Goal: Contribute content: Add original content to the website for others to see

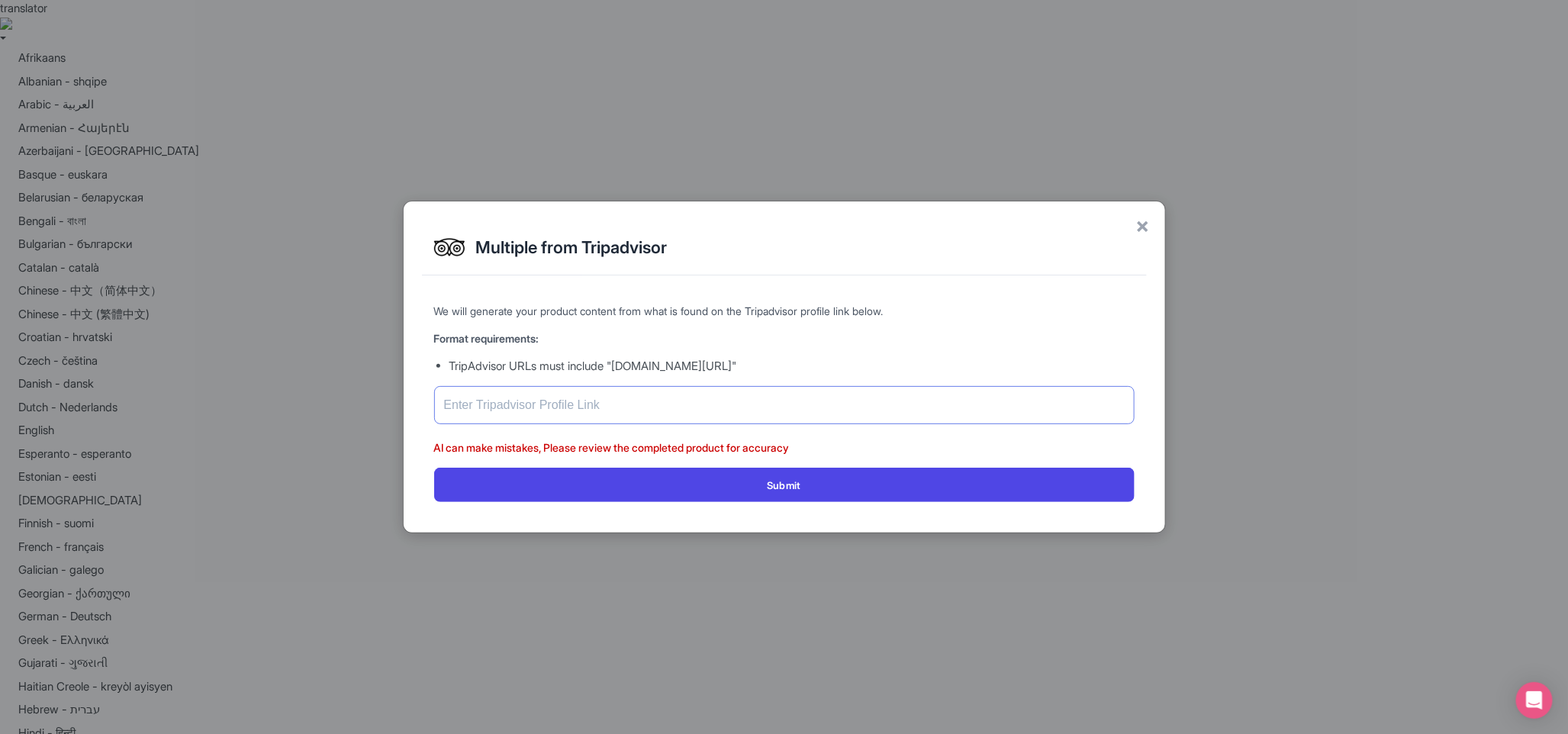
click at [751, 396] on input "text" at bounding box center [785, 404] width 701 height 38
type input "https://www.tripadvisor.com/Attraction_Review-g60982-d105445-Reviews-Battleship…"
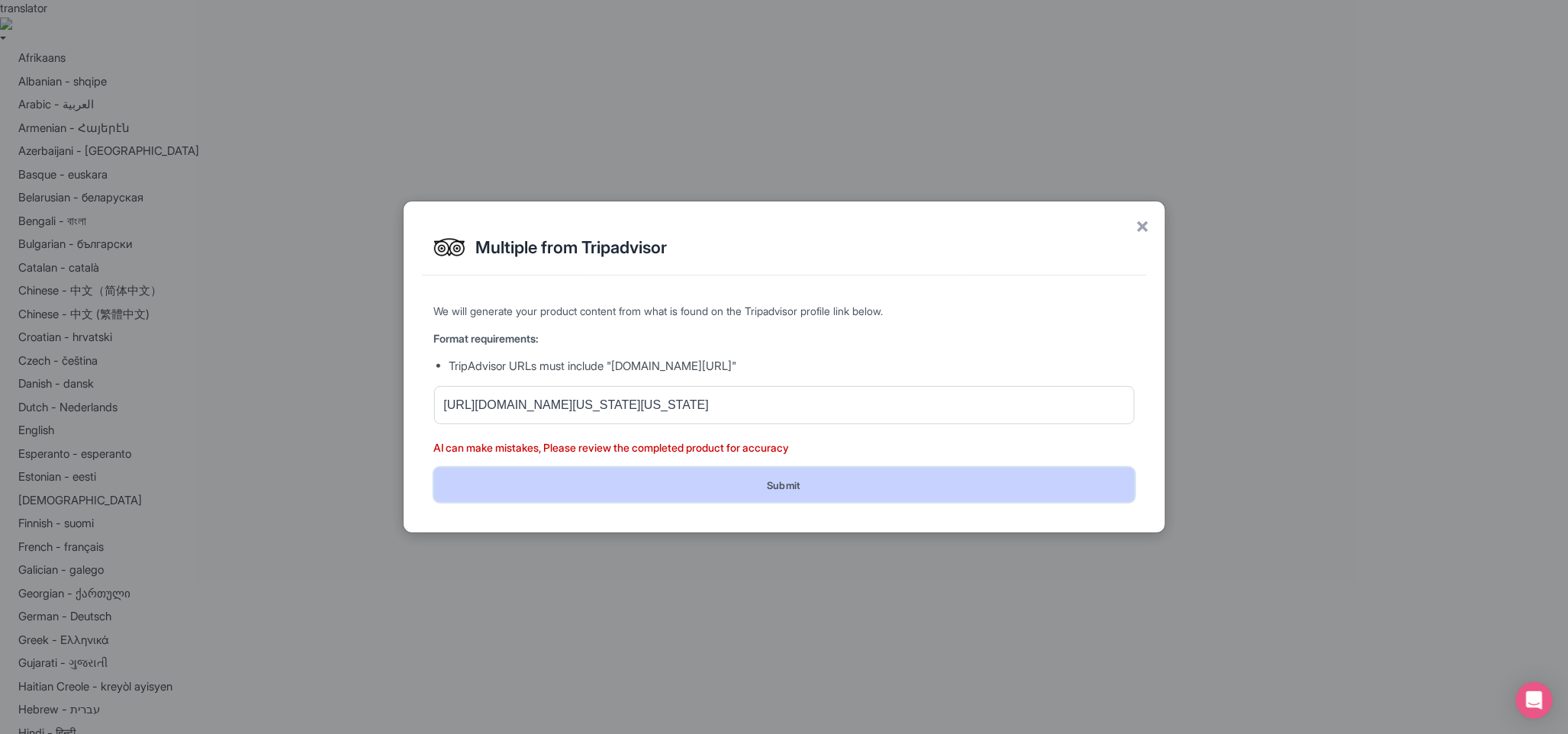
click at [745, 476] on button "Submit" at bounding box center [785, 484] width 701 height 35
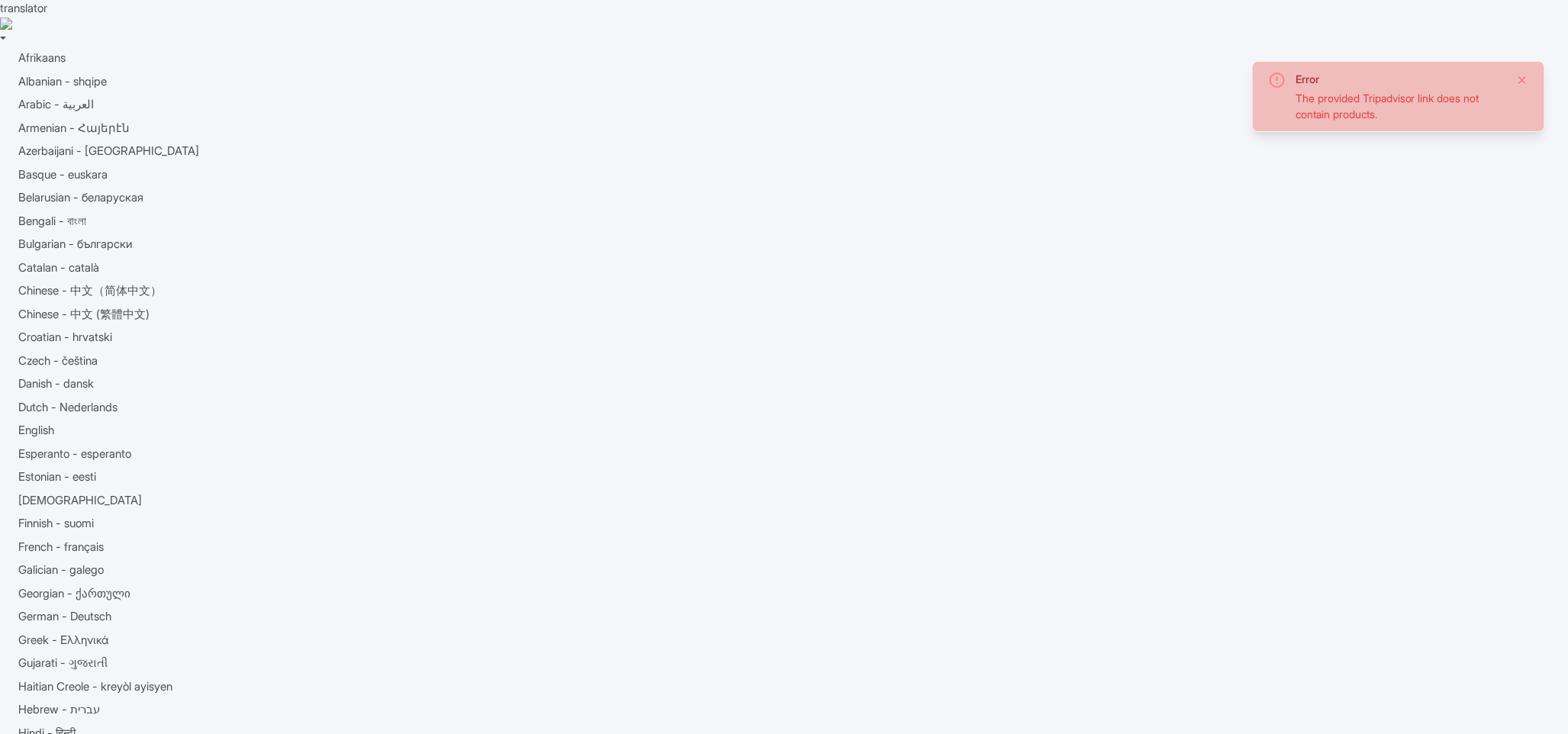
click at [1521, 79] on button "Close" at bounding box center [1523, 80] width 12 height 19
